Goal: Check status: Check status

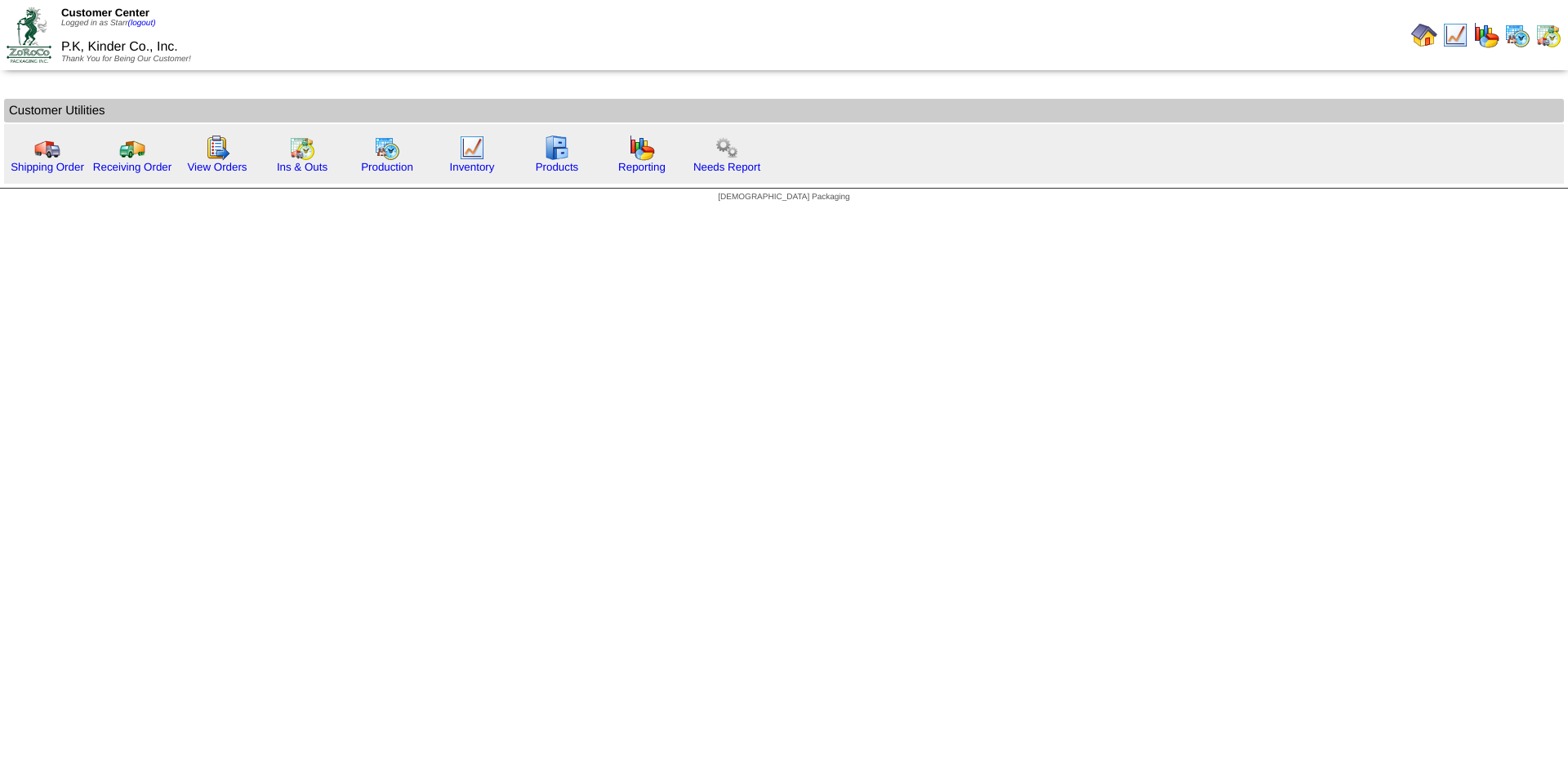
click at [1484, 42] on img at bounding box center [1486, 35] width 26 height 26
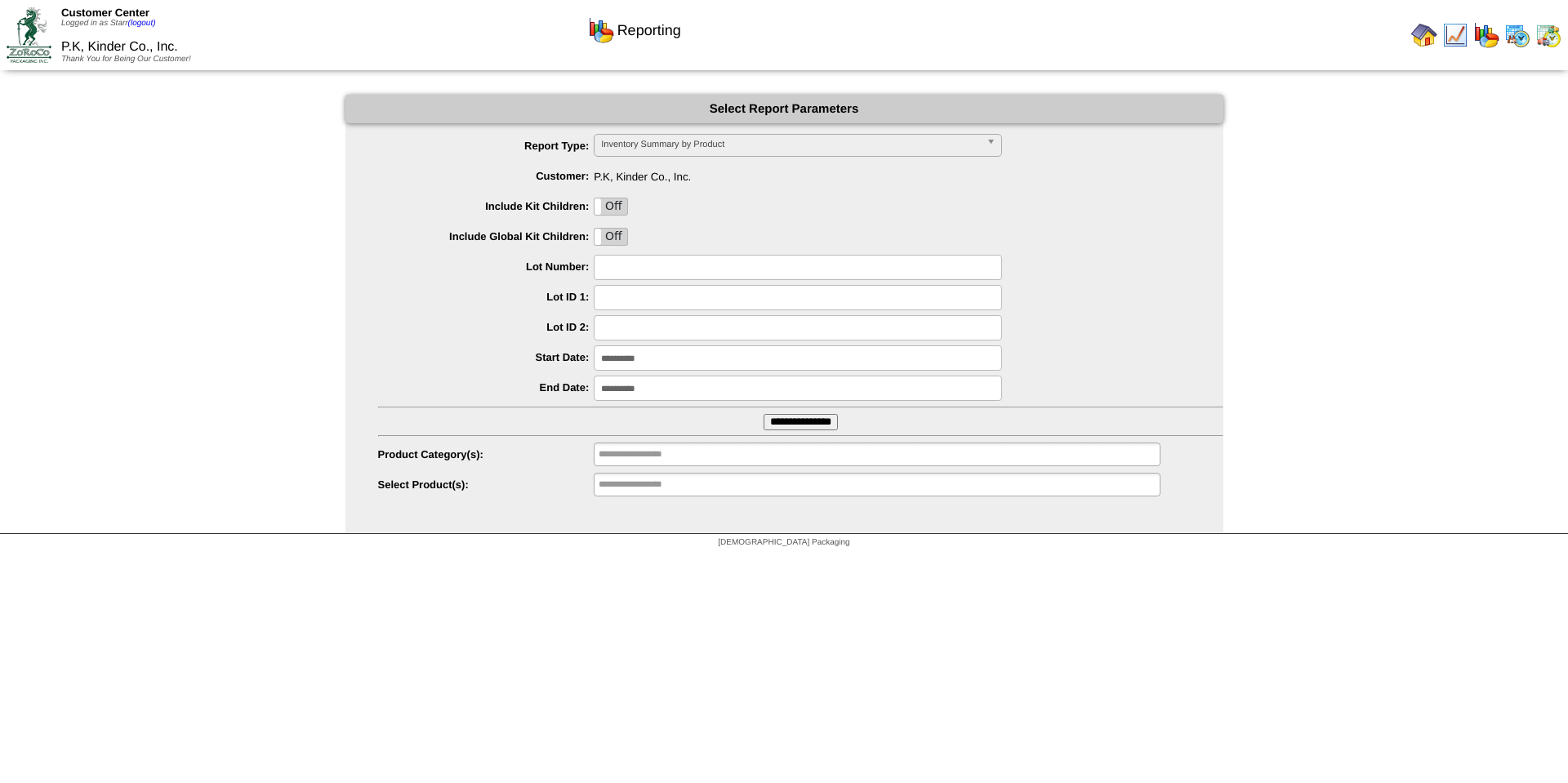
click at [1520, 39] on img at bounding box center [1517, 35] width 26 height 26
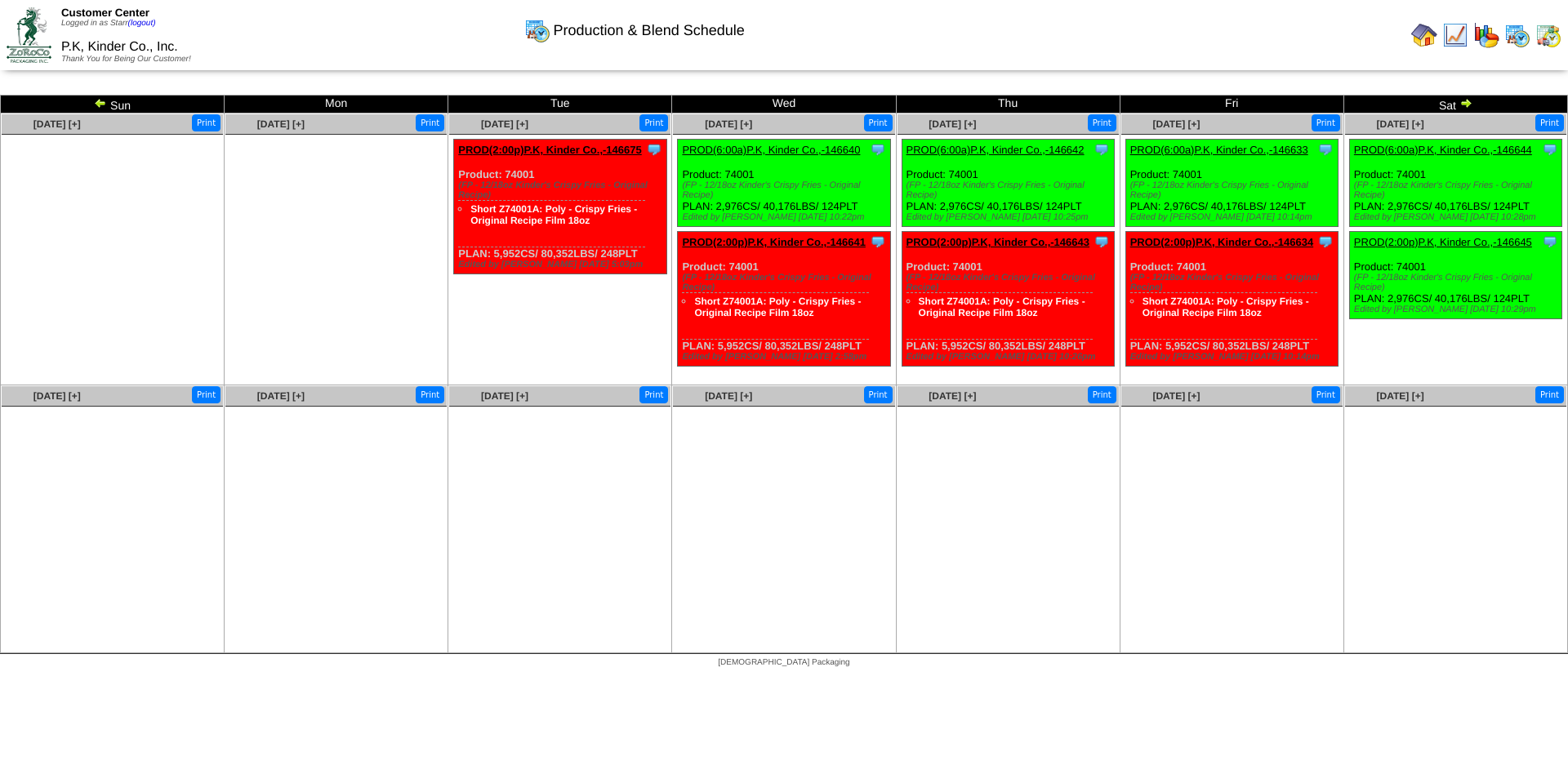
click at [101, 100] on img at bounding box center [100, 103] width 13 height 13
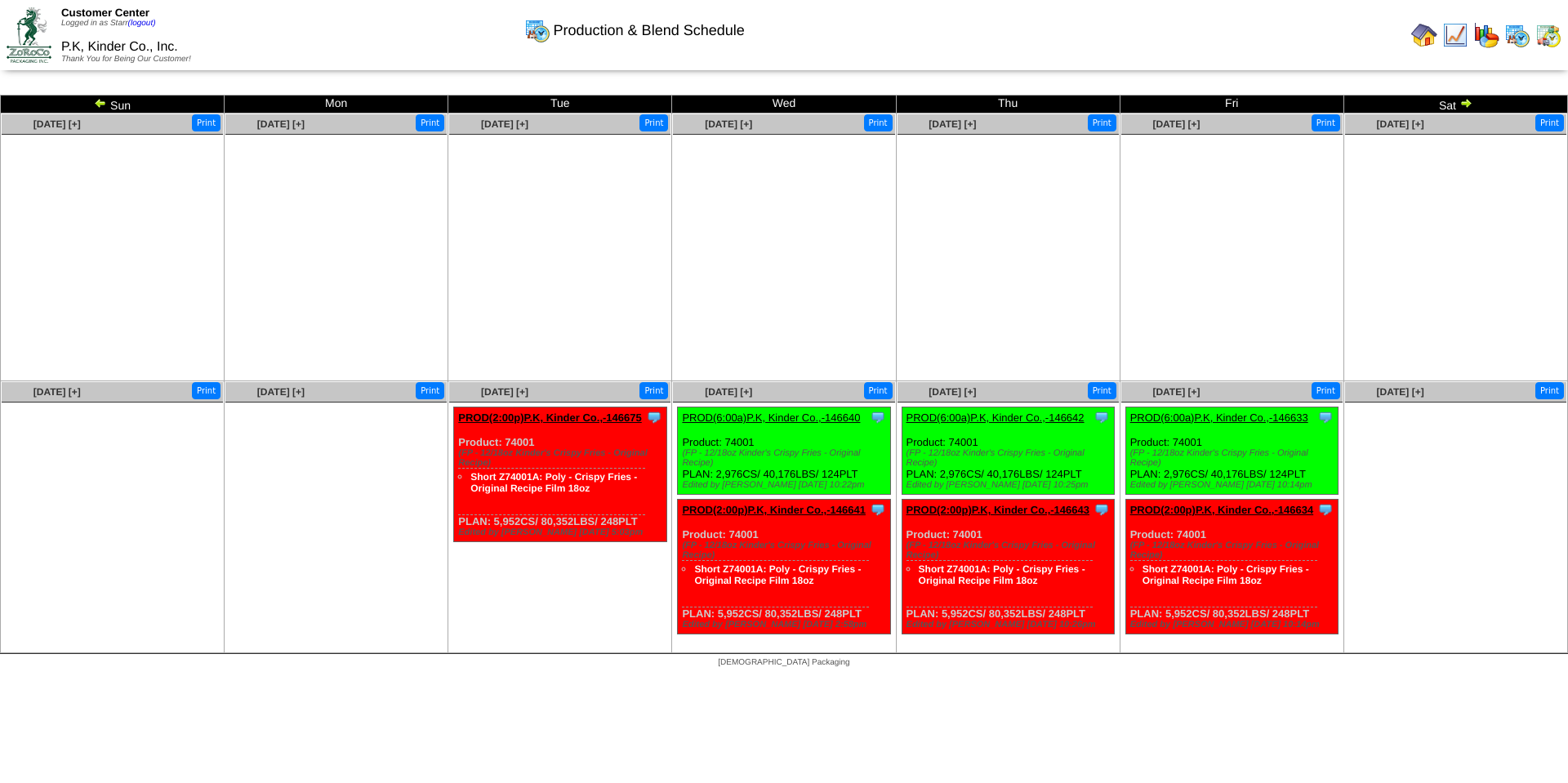
click at [101, 100] on img at bounding box center [100, 103] width 13 height 13
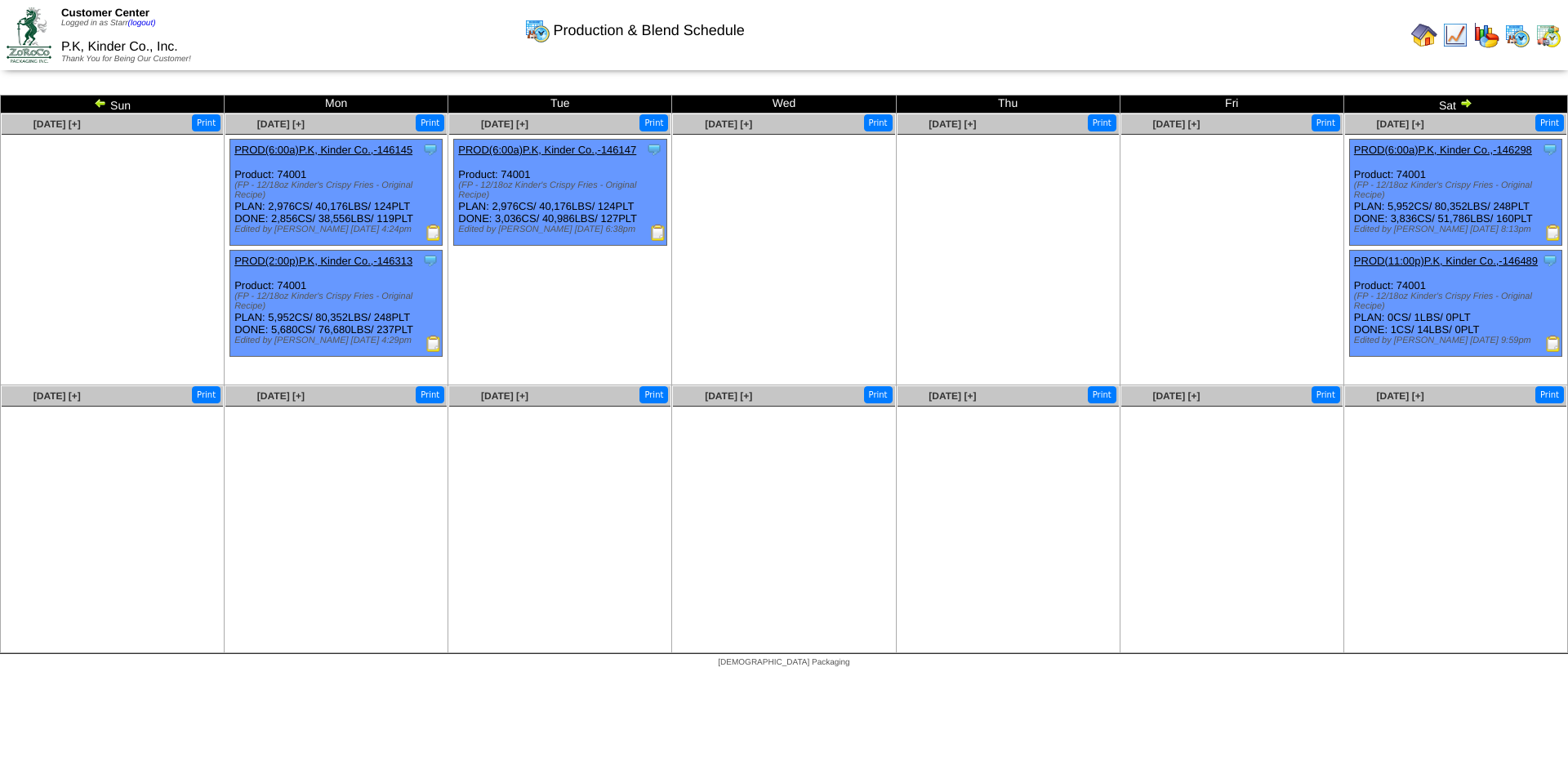
click at [95, 100] on img at bounding box center [100, 103] width 13 height 13
click at [102, 104] on img at bounding box center [100, 103] width 13 height 13
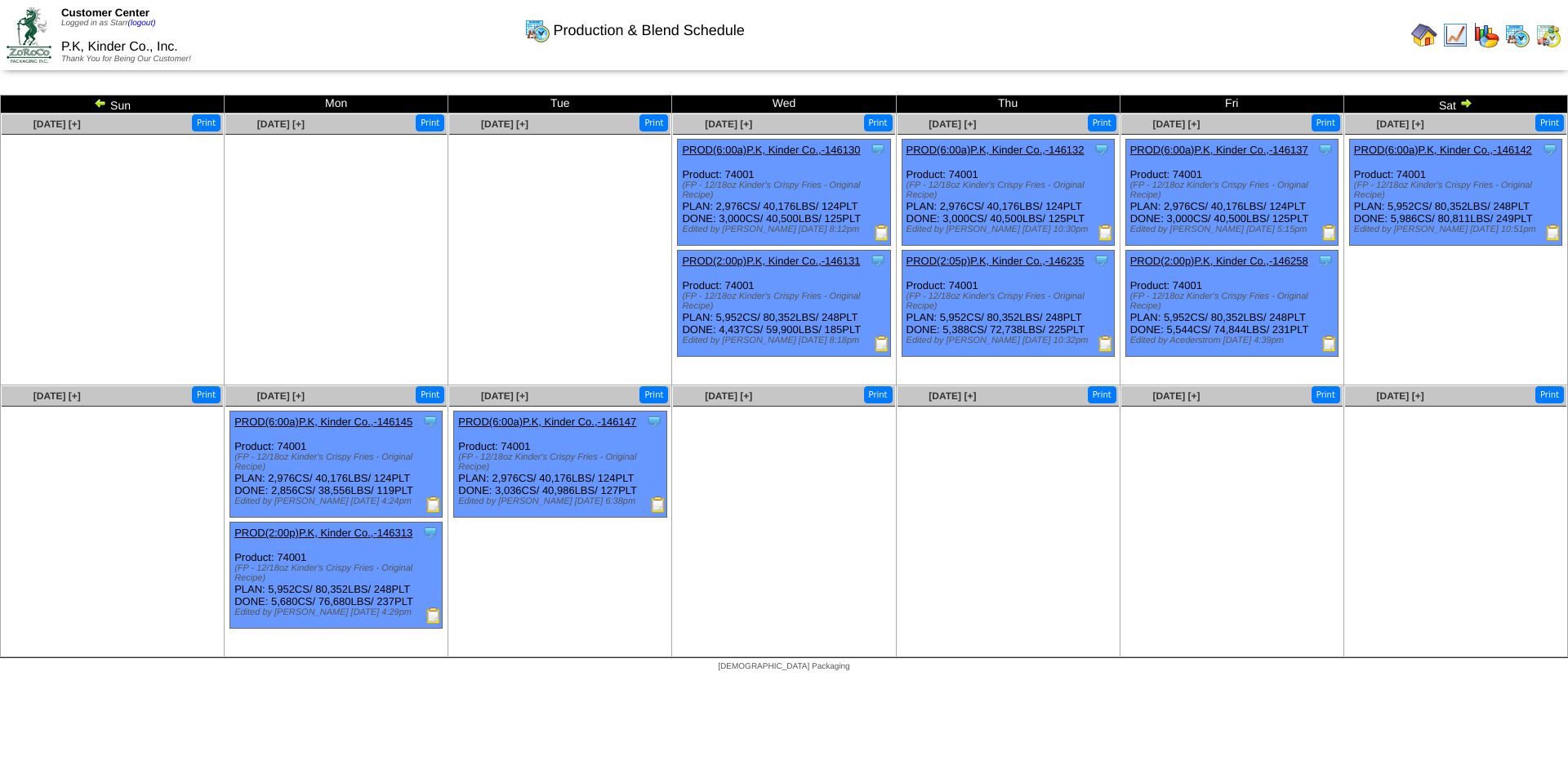
drag, startPoint x: 0, startPoint y: 0, endPoint x: 98, endPoint y: 102, distance: 141.4
click at [98, 102] on img at bounding box center [100, 103] width 13 height 13
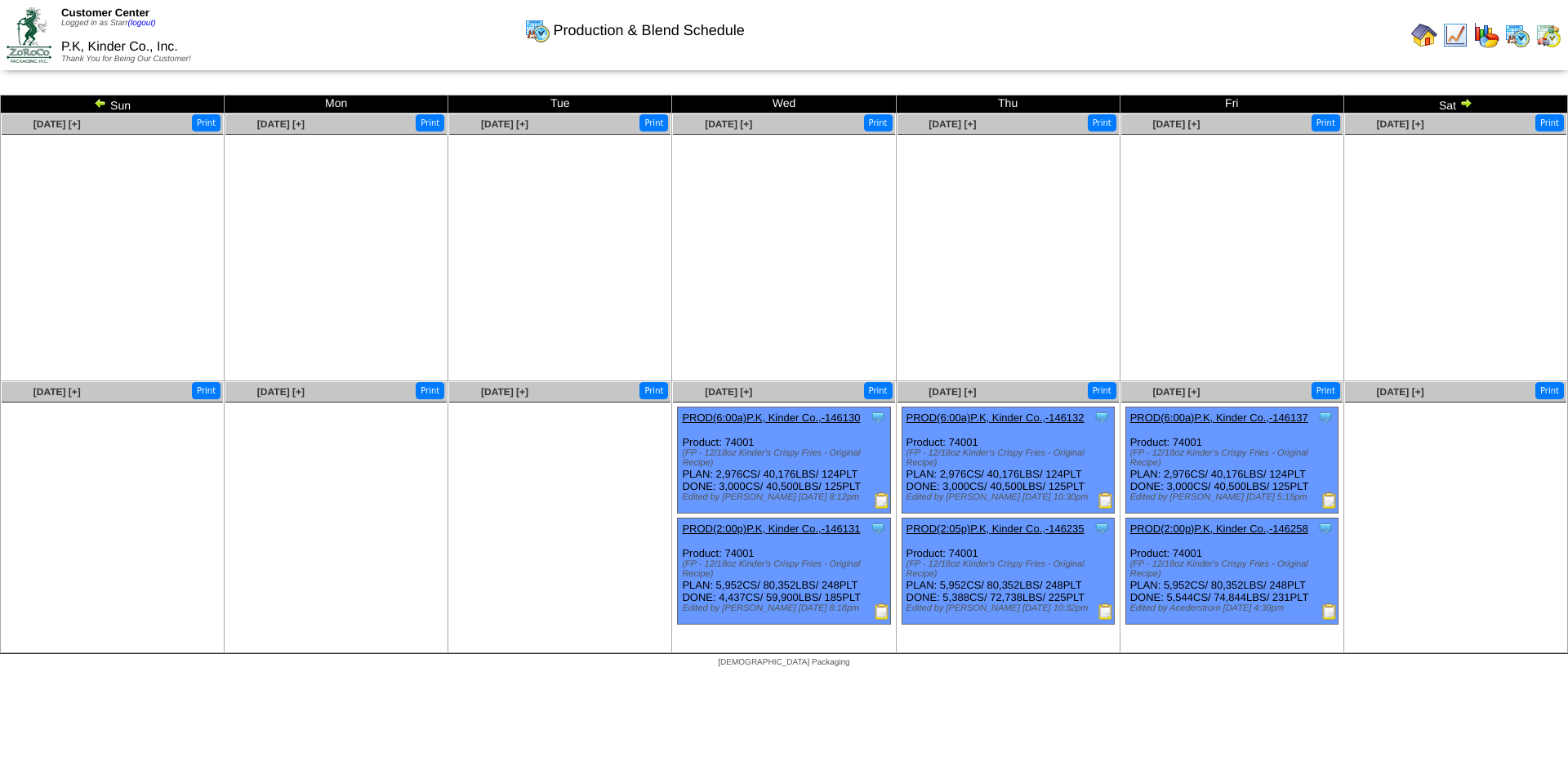
click at [99, 102] on img at bounding box center [100, 103] width 13 height 13
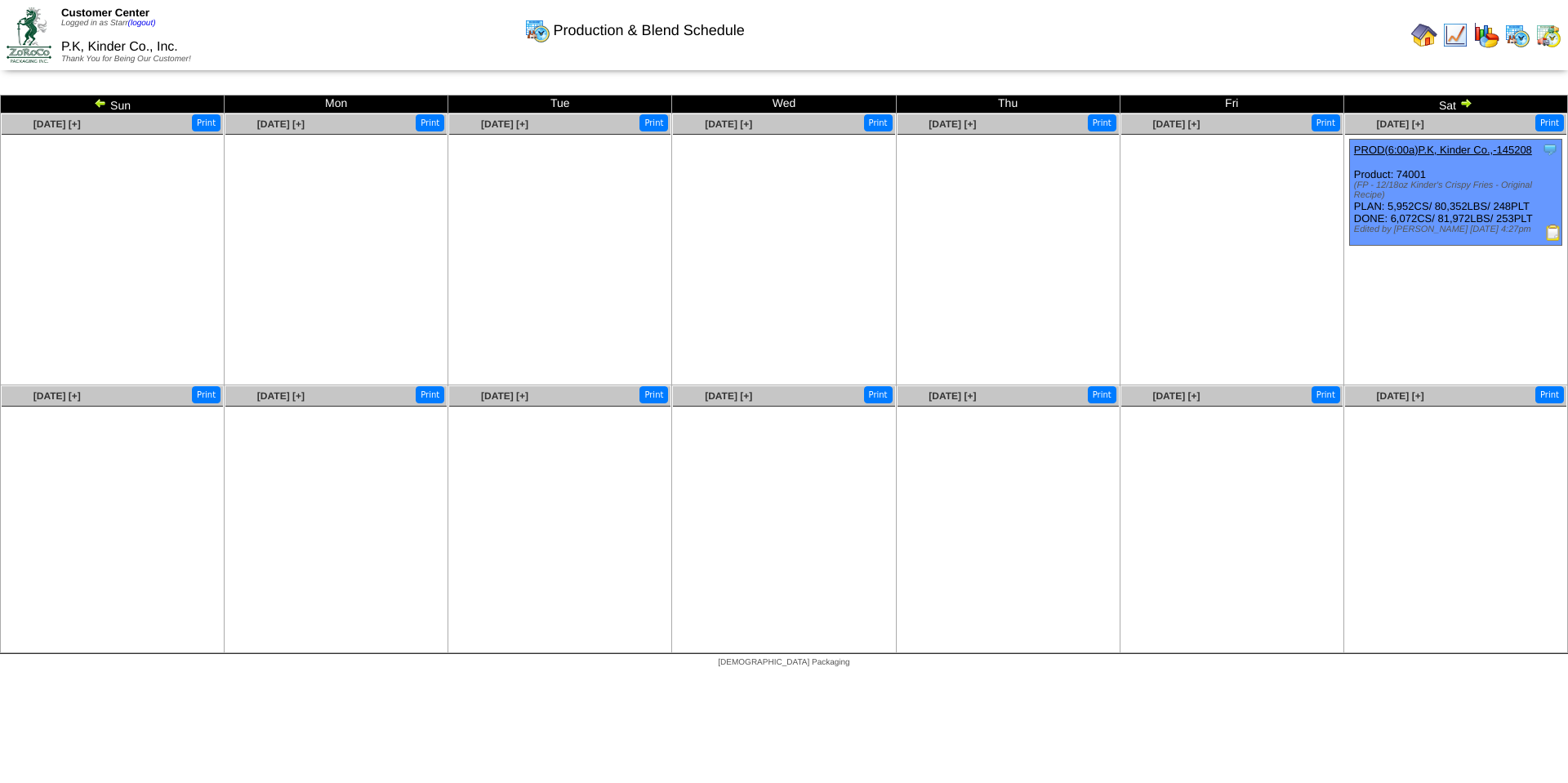
click at [99, 102] on img at bounding box center [100, 103] width 13 height 13
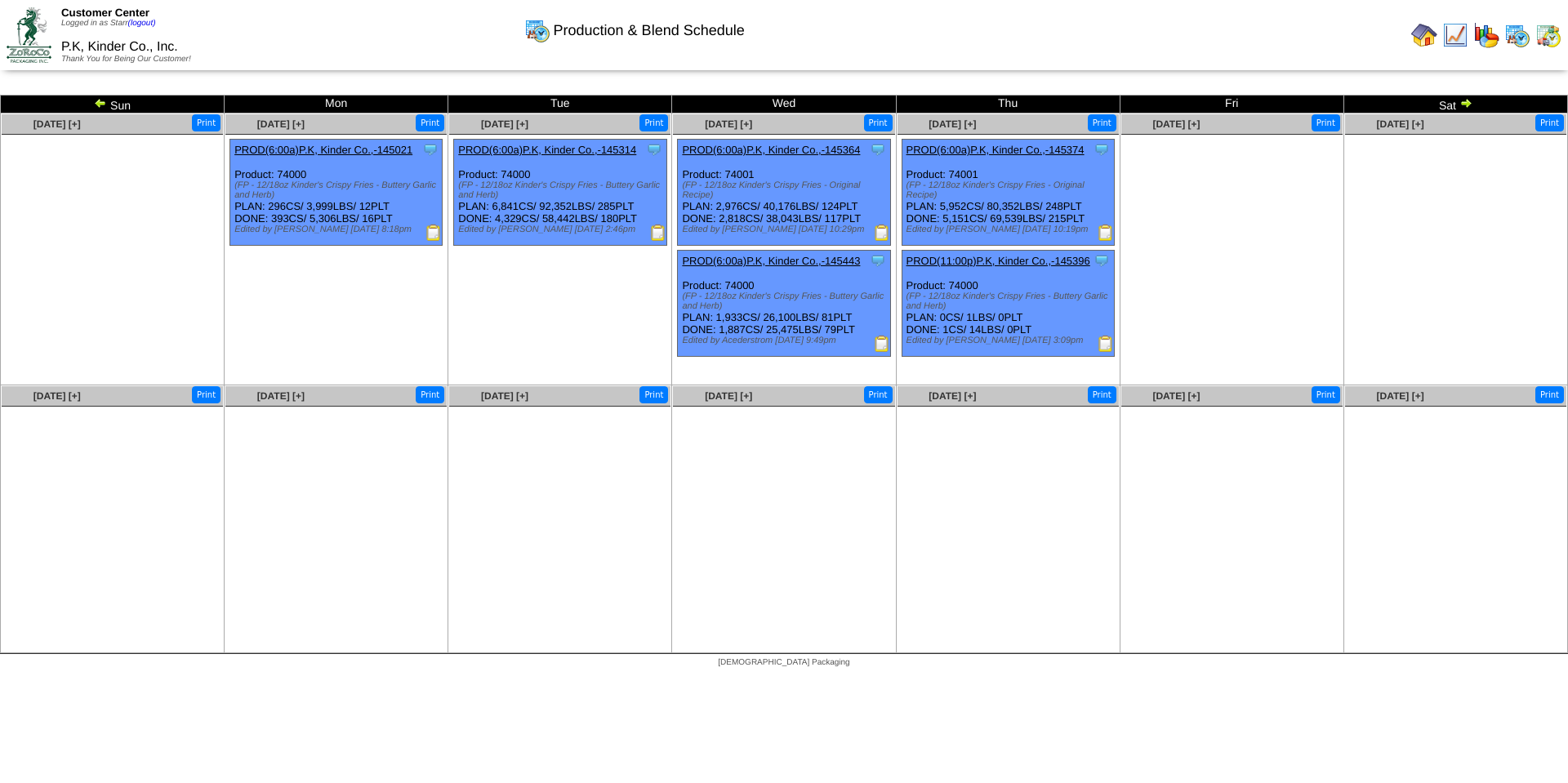
click at [1463, 102] on img at bounding box center [1465, 103] width 13 height 13
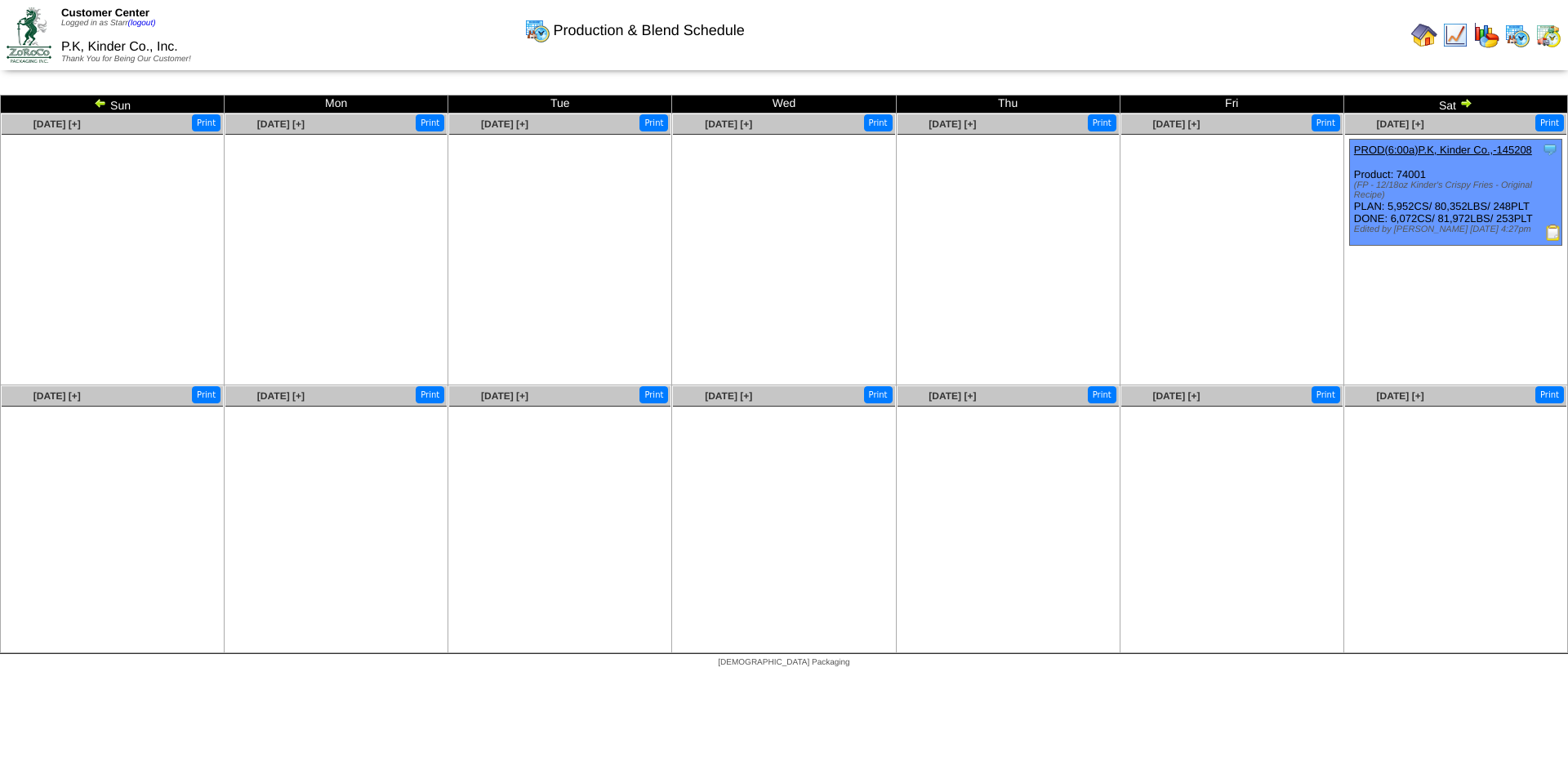
click at [1463, 103] on img at bounding box center [1465, 103] width 13 height 13
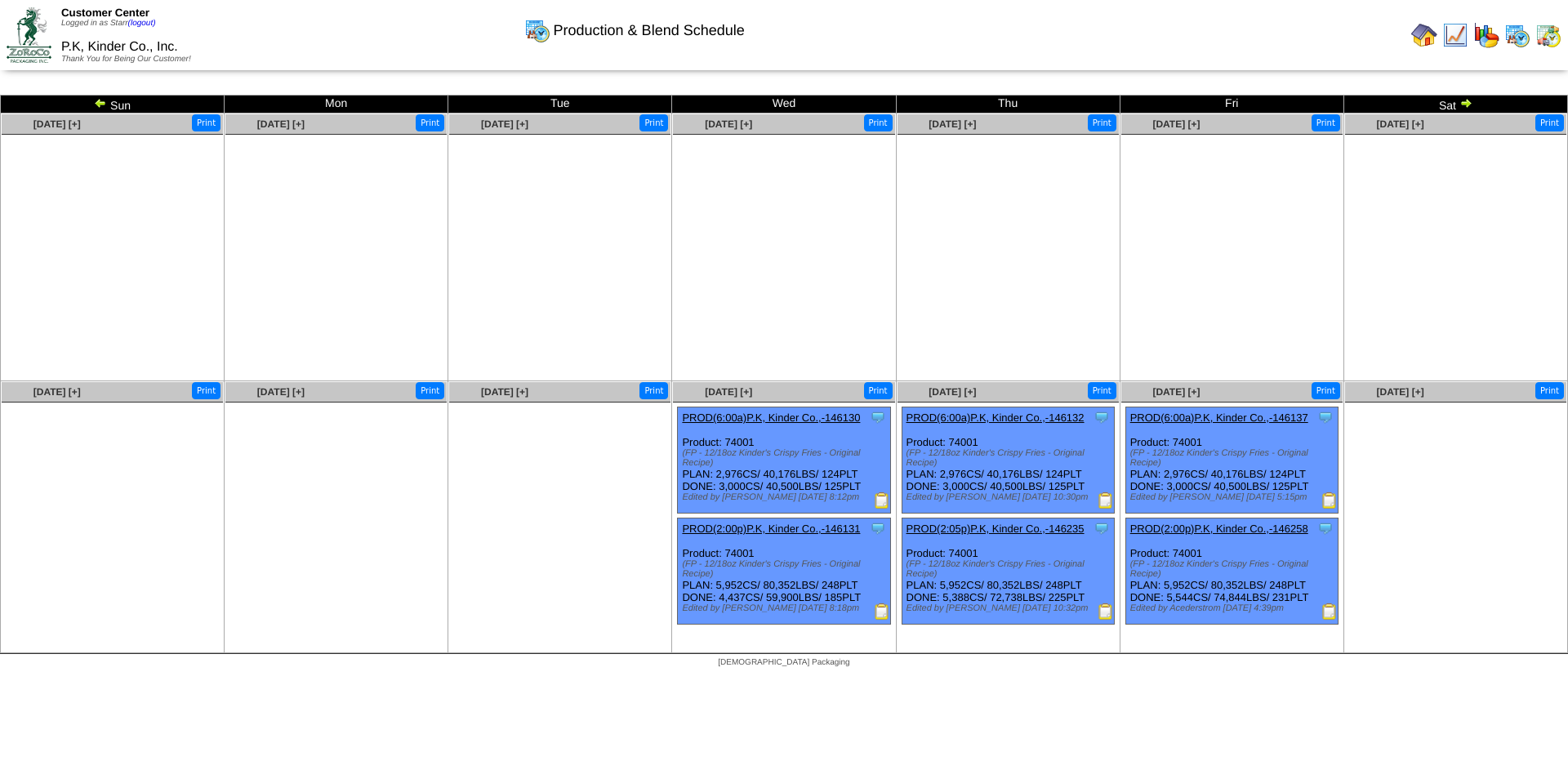
click at [1465, 105] on img at bounding box center [1465, 103] width 13 height 13
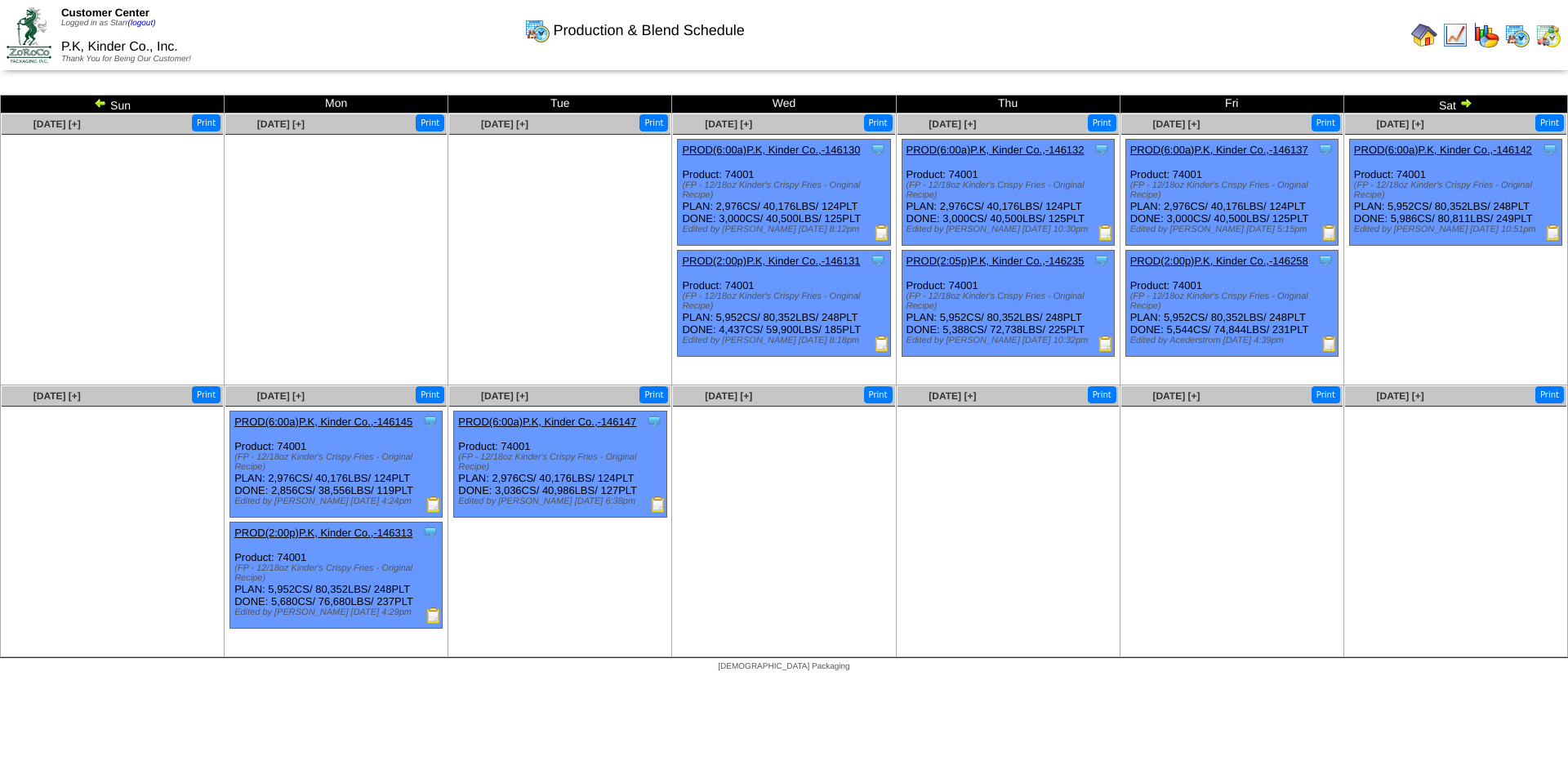
click at [1465, 105] on img at bounding box center [1465, 103] width 13 height 13
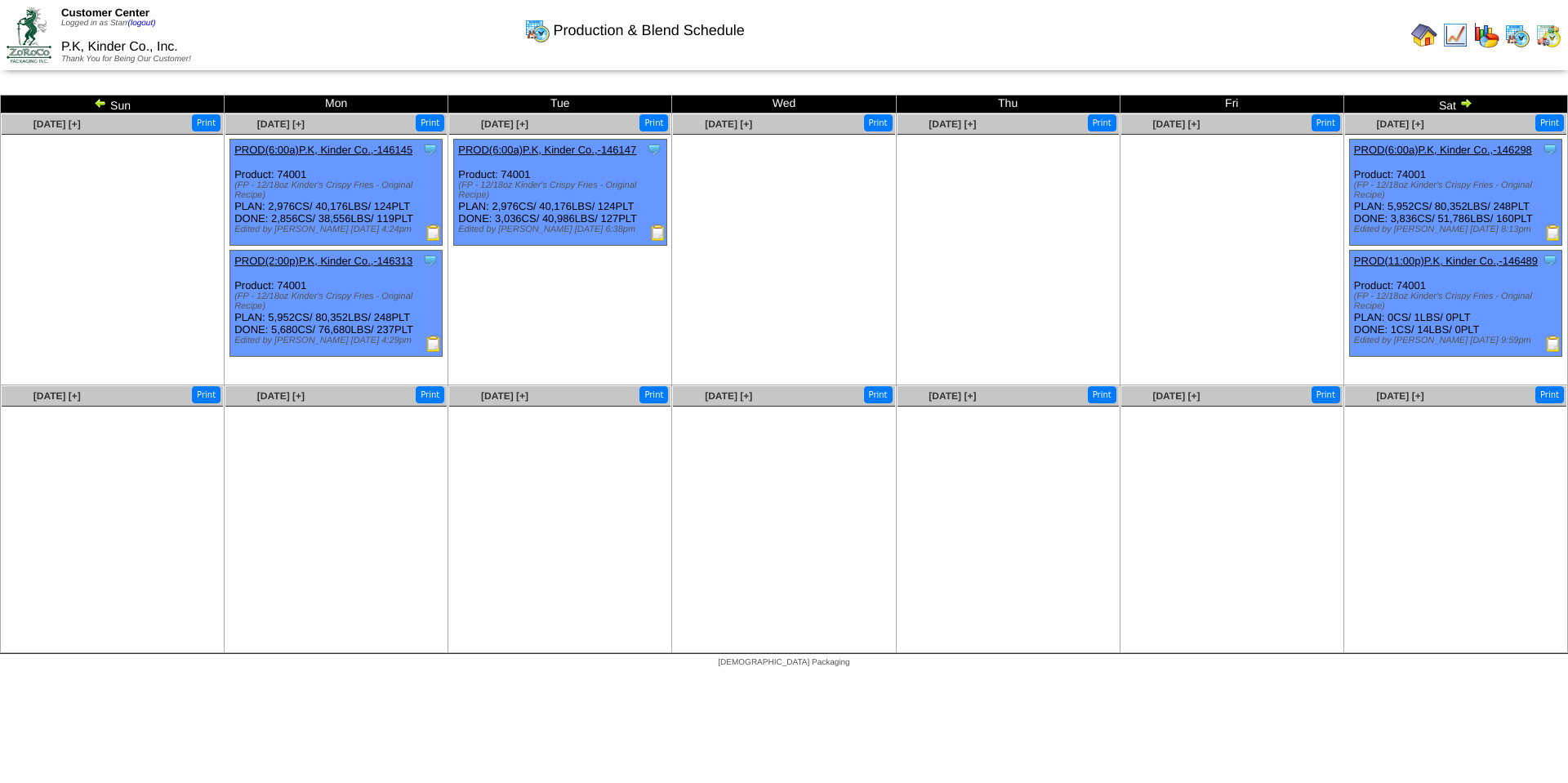
click at [1464, 102] on img at bounding box center [1465, 103] width 13 height 13
